Goal: Task Accomplishment & Management: Use online tool/utility

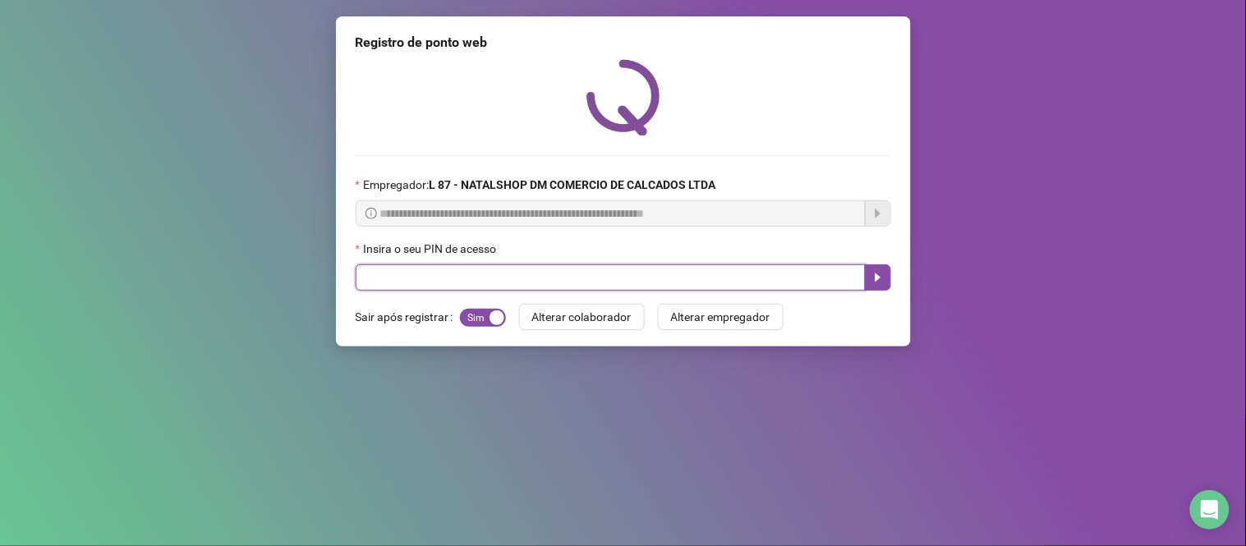
click at [565, 276] on input "text" at bounding box center [611, 278] width 510 height 26
type input "*****"
click at [879, 289] on button "button" at bounding box center [878, 278] width 26 height 26
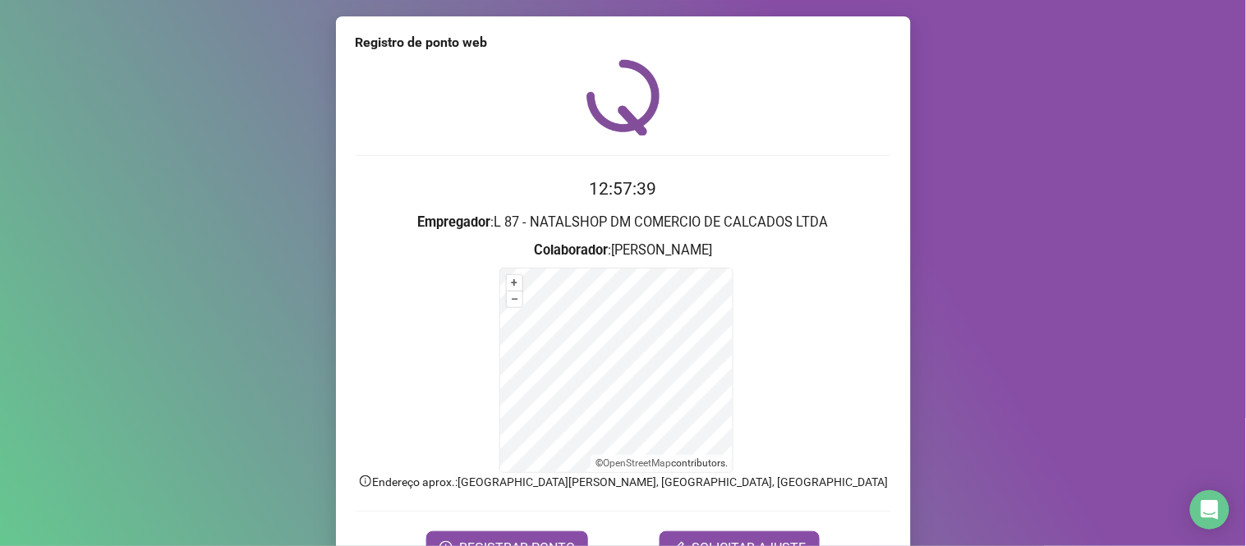
scroll to position [89, 0]
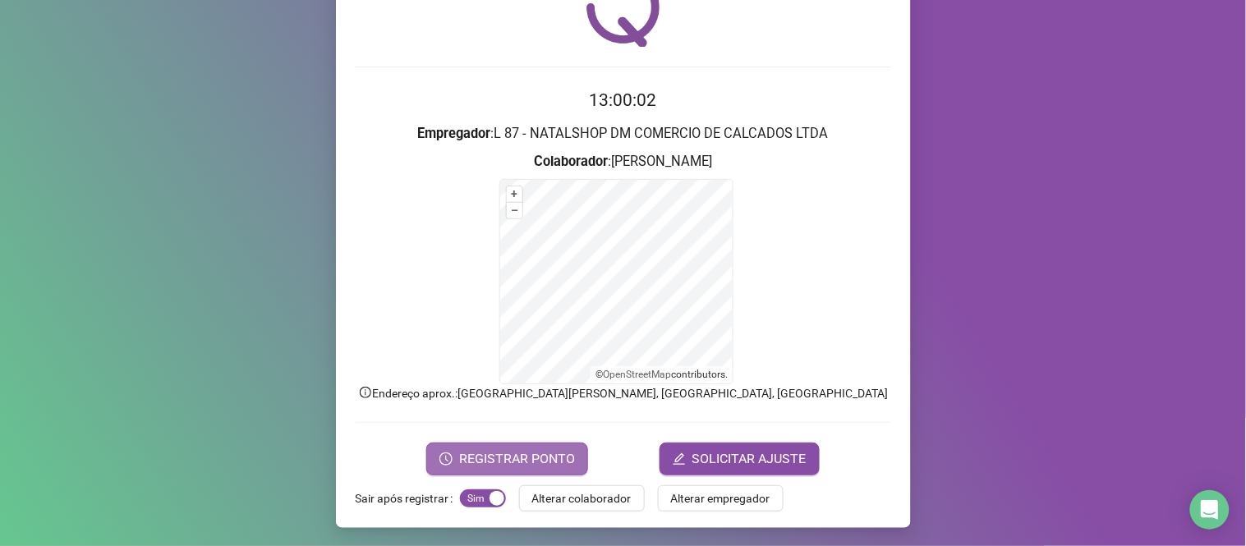
click at [481, 462] on span "REGISTRAR PONTO" at bounding box center [517, 459] width 116 height 20
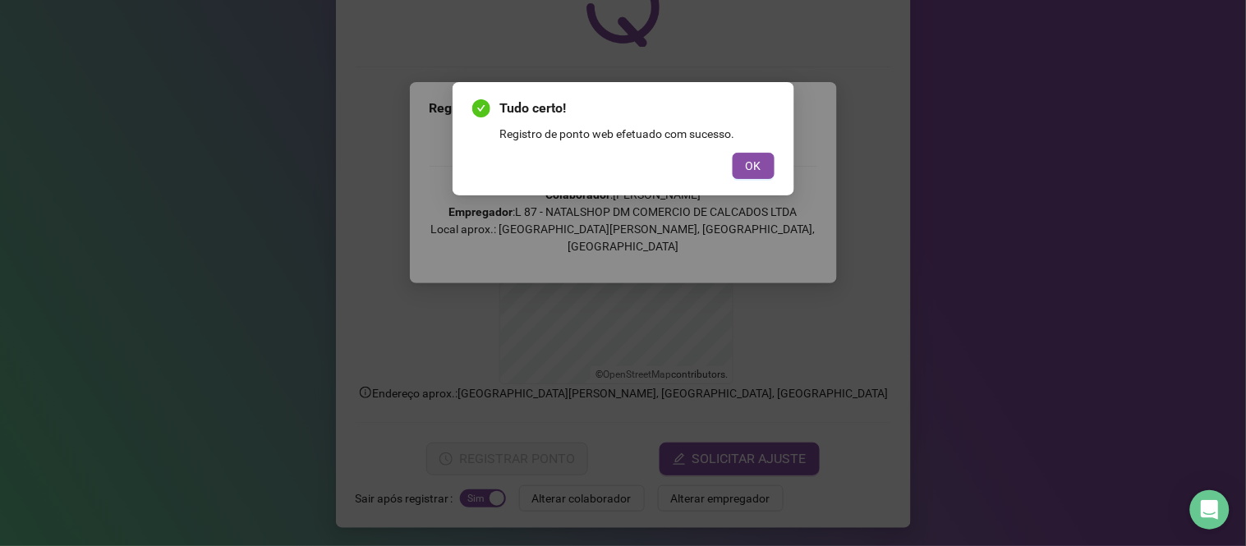
click at [764, 173] on button "OK" at bounding box center [754, 166] width 42 height 26
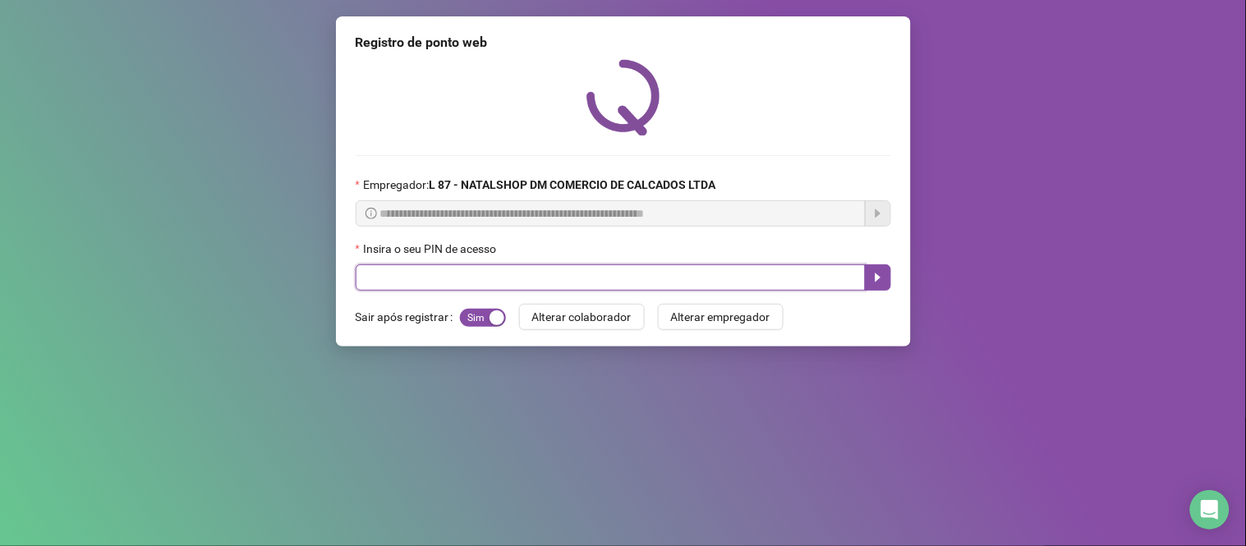
click at [453, 281] on input "text" at bounding box center [611, 278] width 510 height 26
type input "*****"
click at [877, 274] on icon "caret-right" at bounding box center [878, 277] width 13 height 13
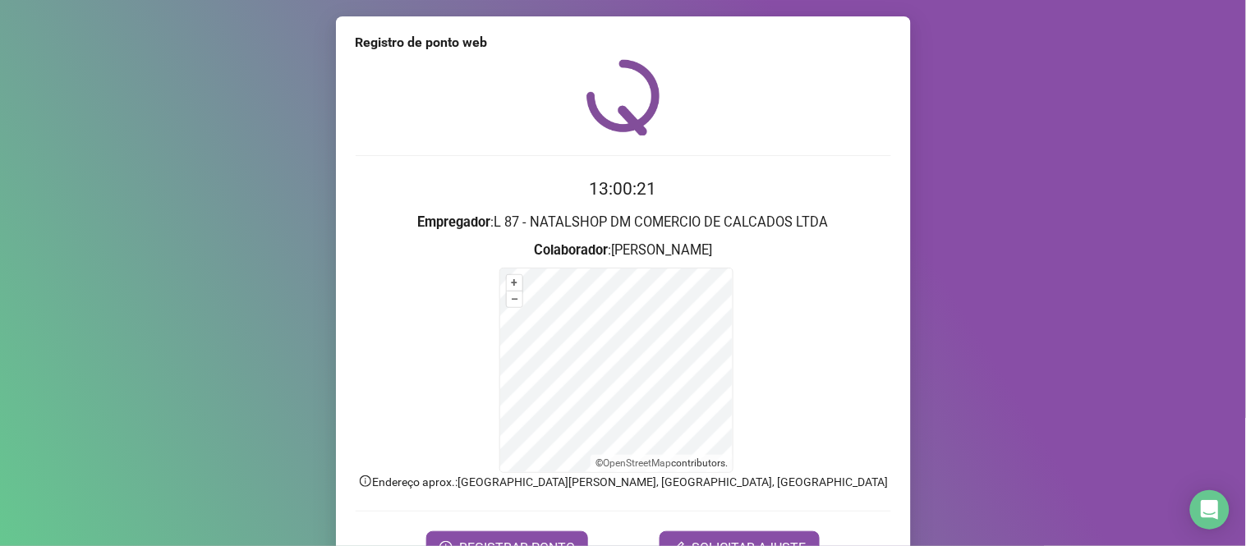
scroll to position [89, 0]
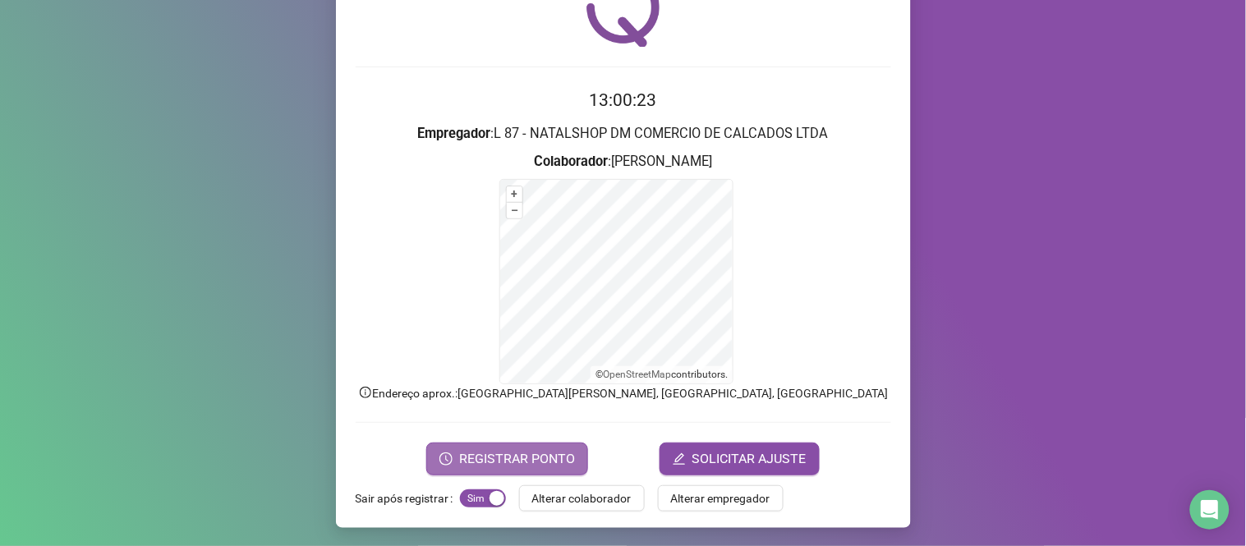
click at [455, 465] on button "REGISTRAR PONTO" at bounding box center [507, 459] width 162 height 33
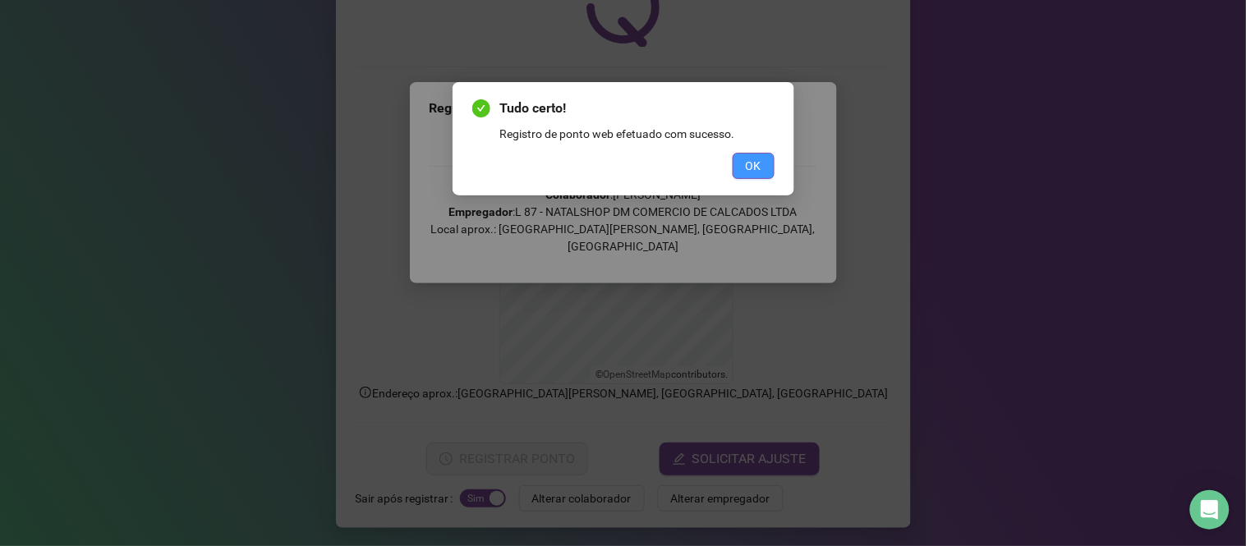
click at [757, 166] on span "OK" at bounding box center [754, 166] width 16 height 18
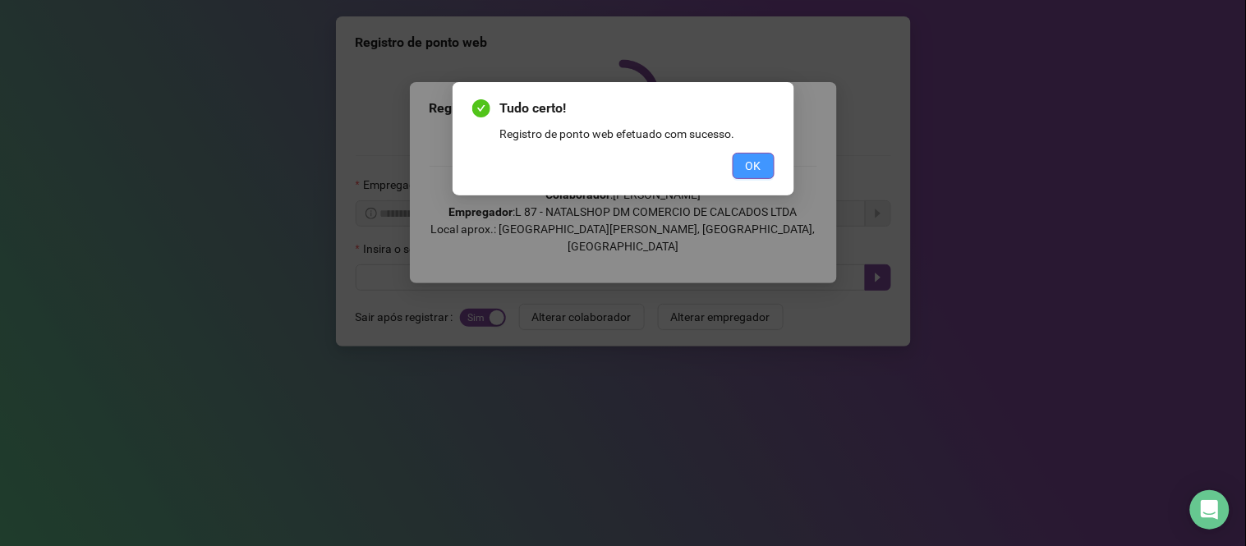
scroll to position [0, 0]
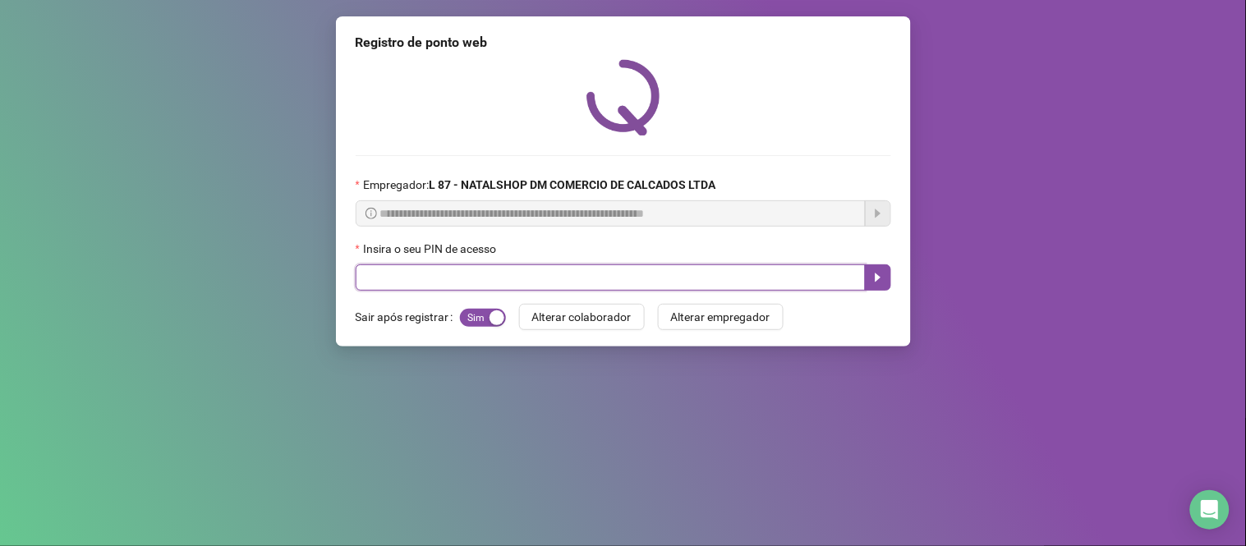
click at [478, 276] on input "text" at bounding box center [611, 278] width 510 height 26
type input "*****"
click at [877, 274] on icon "caret-right" at bounding box center [878, 277] width 13 height 13
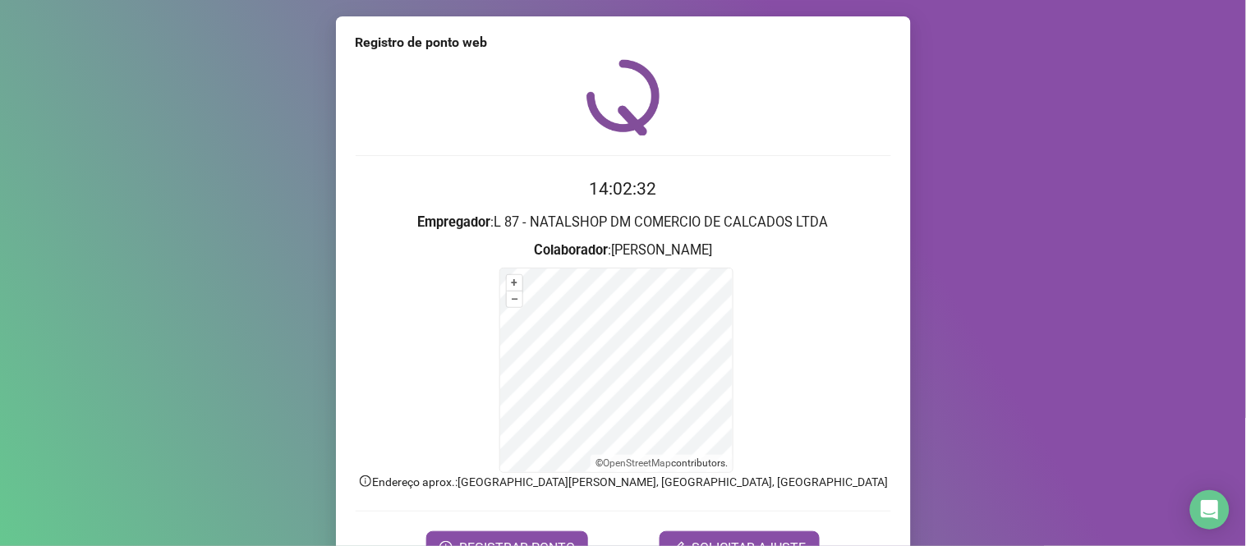
scroll to position [89, 0]
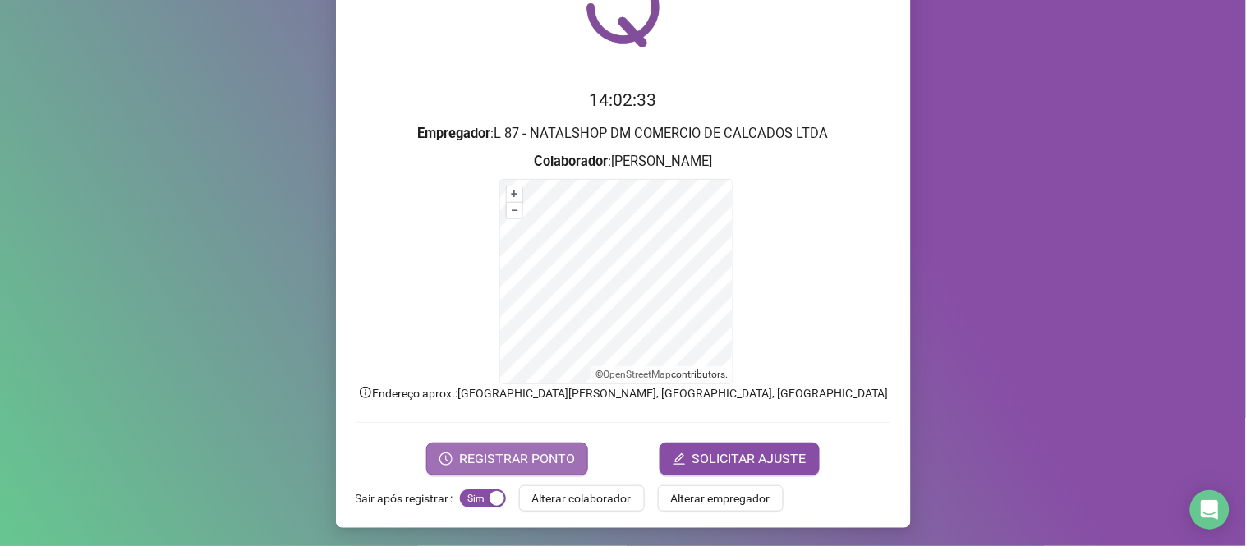
click at [534, 455] on span "REGISTRAR PONTO" at bounding box center [517, 459] width 116 height 20
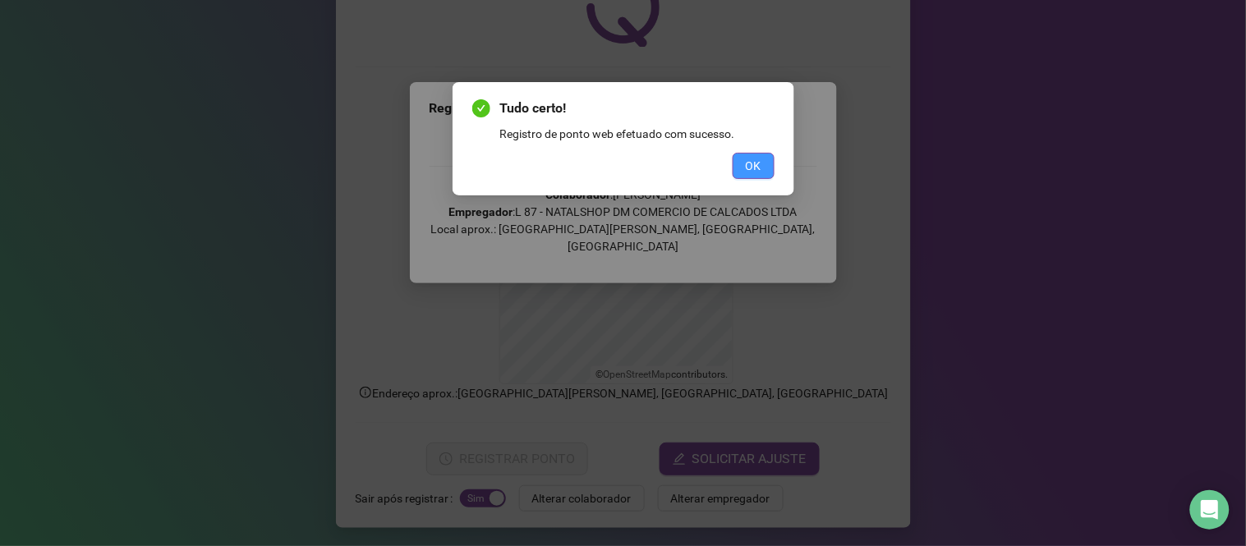
click at [758, 169] on span "OK" at bounding box center [754, 166] width 16 height 18
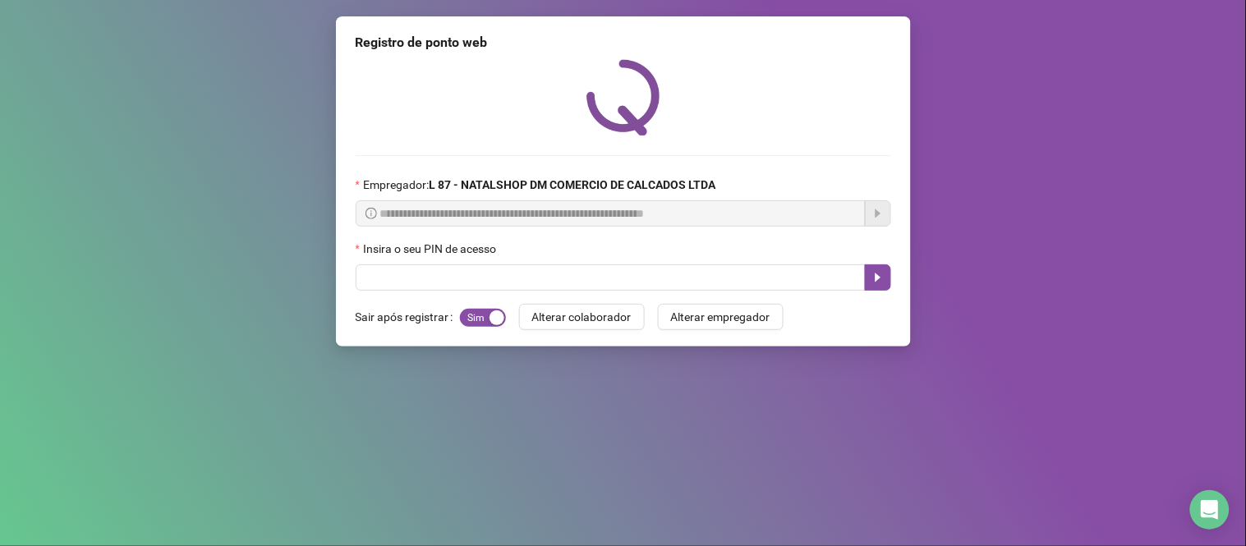
scroll to position [0, 0]
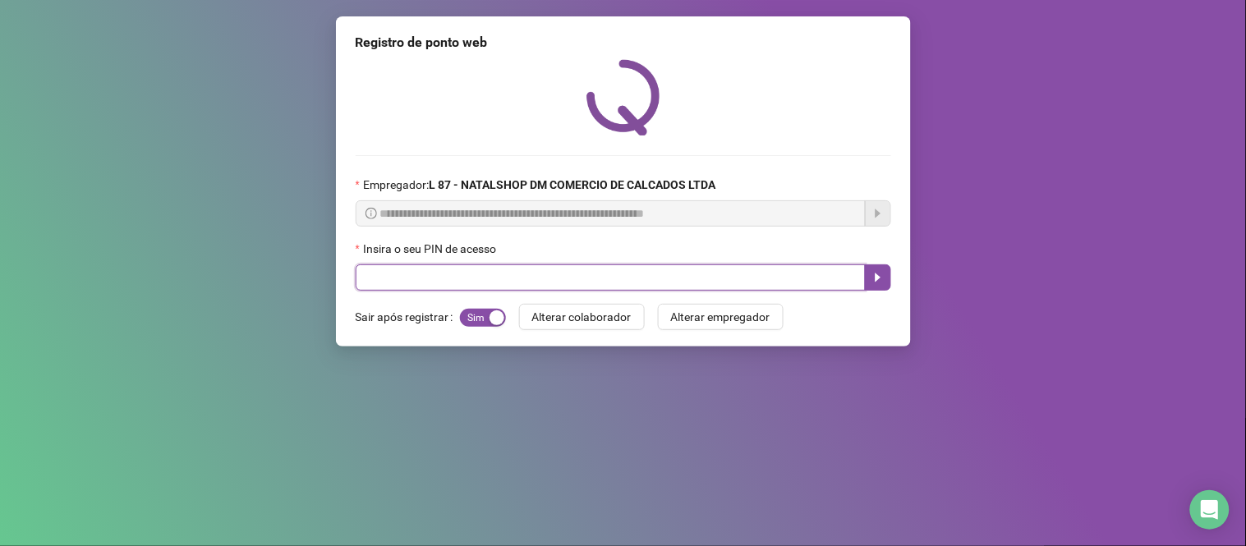
click at [594, 283] on input "text" at bounding box center [611, 278] width 510 height 26
type input "*****"
click at [866, 284] on button "button" at bounding box center [878, 278] width 26 height 26
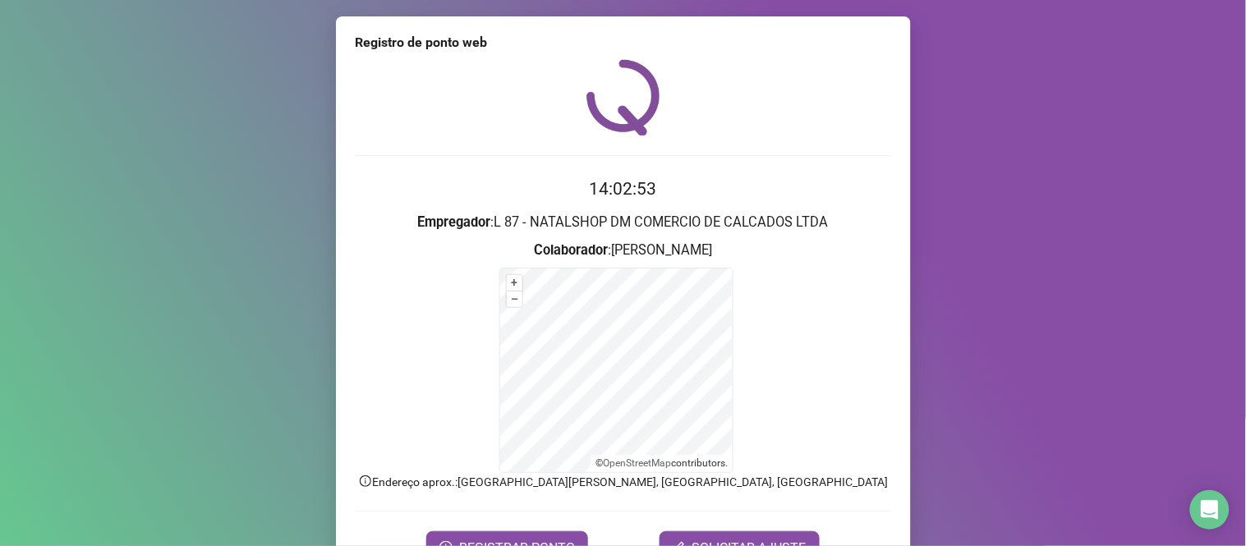
scroll to position [89, 0]
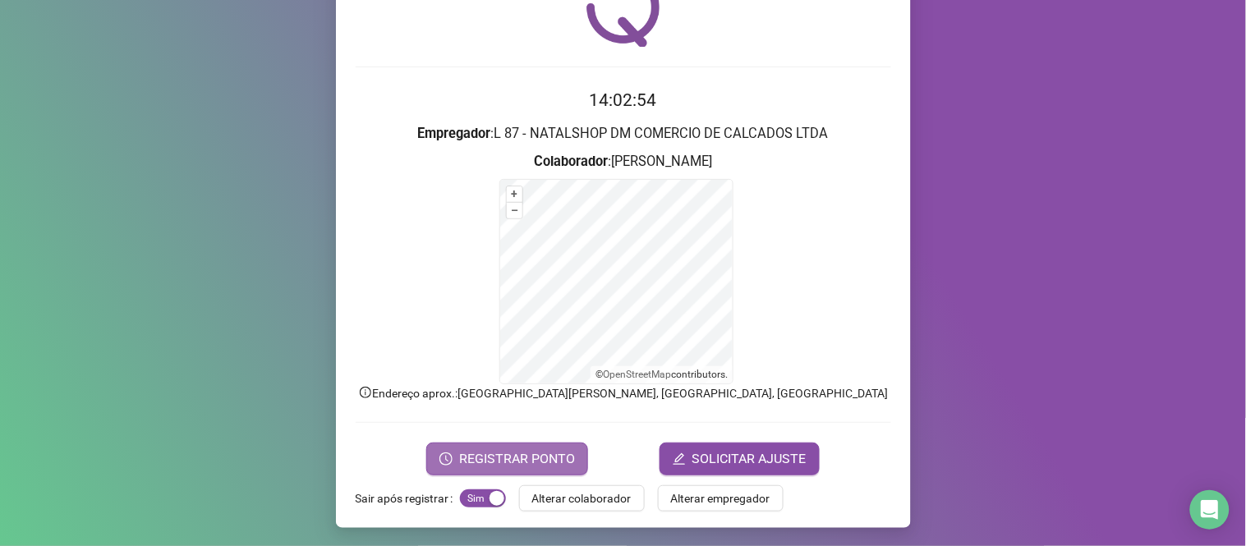
click at [501, 455] on span "REGISTRAR PONTO" at bounding box center [517, 459] width 116 height 20
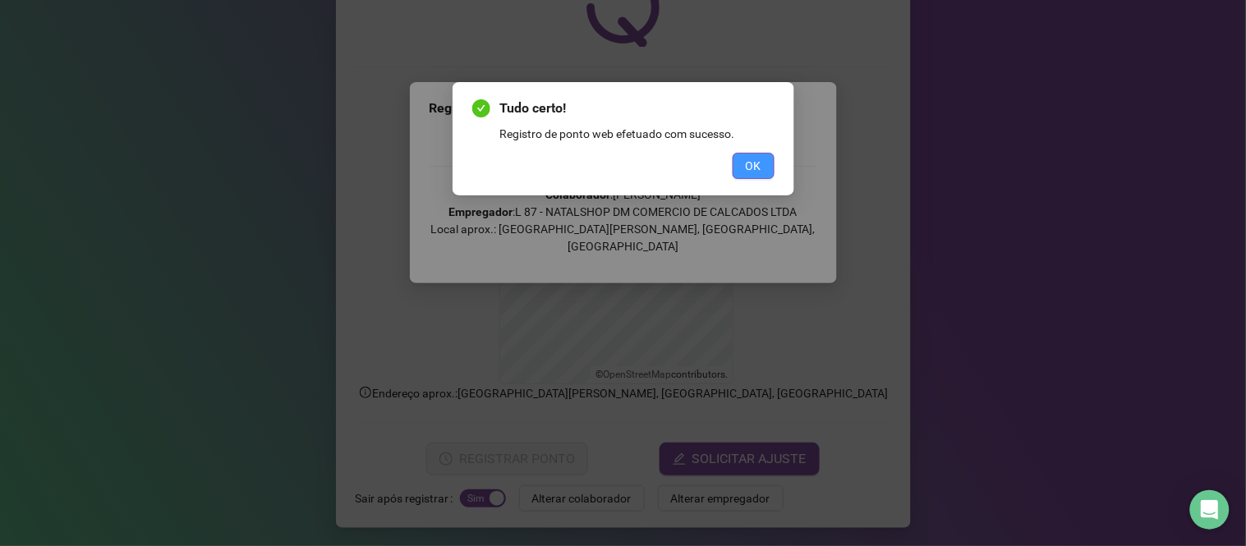
click at [752, 174] on button "OK" at bounding box center [754, 166] width 42 height 26
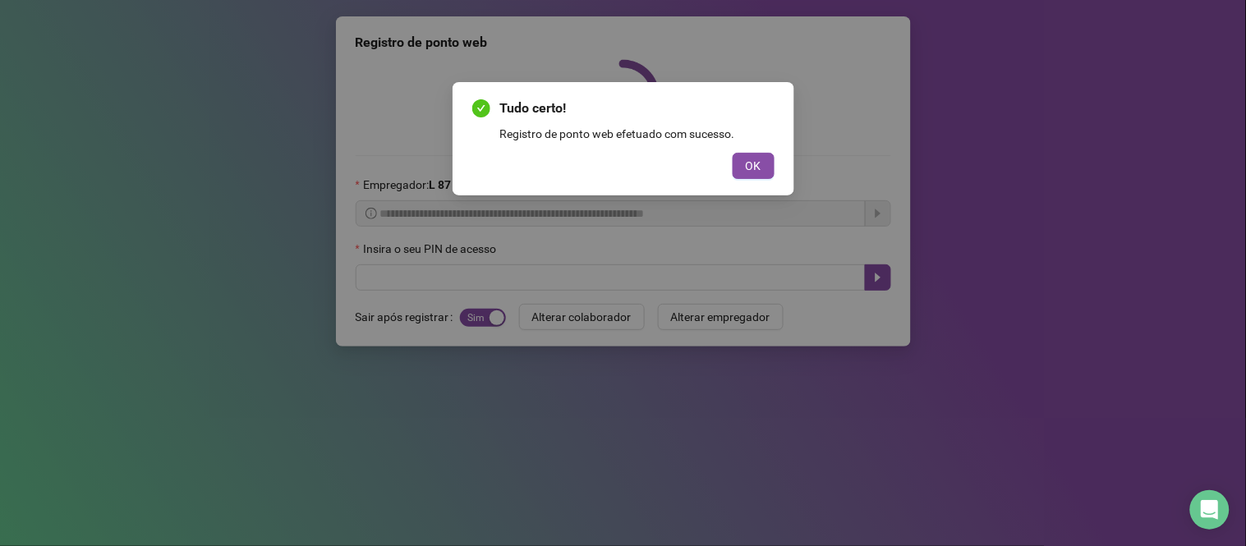
scroll to position [0, 0]
